Goal: Information Seeking & Learning: Check status

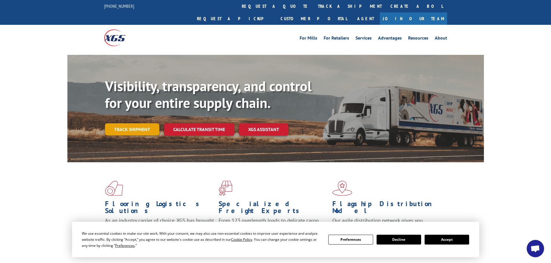
click at [126, 124] on link "Track shipment" at bounding box center [132, 130] width 54 height 12
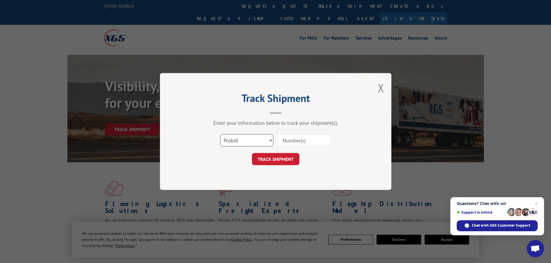
click at [242, 142] on select "Select category... Probill BOL PO" at bounding box center [246, 140] width 53 height 12
select select "bol"
click at [220, 134] on select "Select category... Probill BOL PO" at bounding box center [246, 140] width 53 height 12
click at [302, 144] on input at bounding box center [304, 140] width 53 height 12
paste input "6006103"
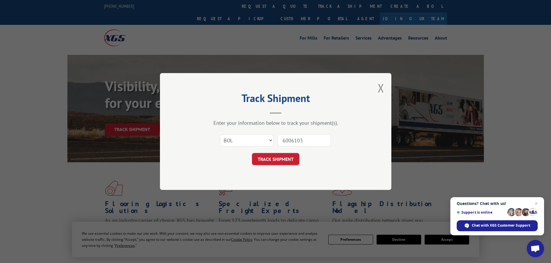
type input "6006103"
click at [284, 158] on button "TRACK SHIPMENT" at bounding box center [275, 159] width 47 height 12
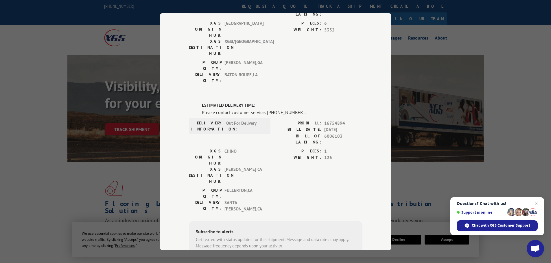
scroll to position [87, 0]
